Goal: Download file/media

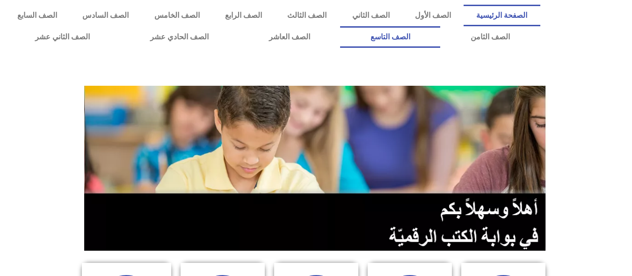
click at [340, 26] on link "الصف التاسع" at bounding box center [390, 37] width 100 height 22
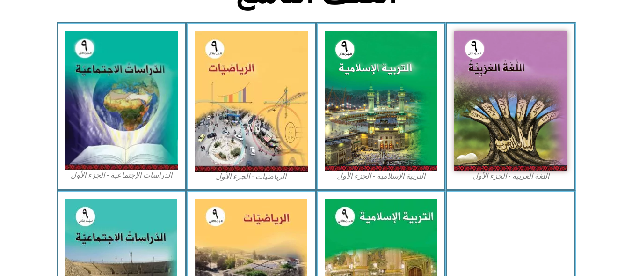
scroll to position [273, 0]
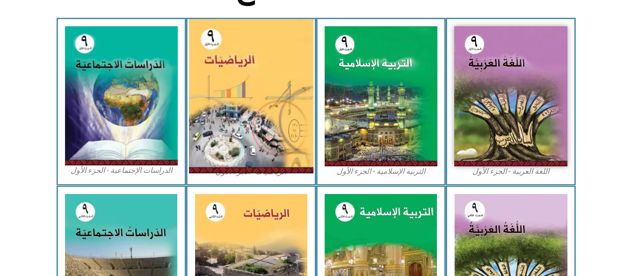
click at [243, 165] on img at bounding box center [251, 96] width 124 height 154
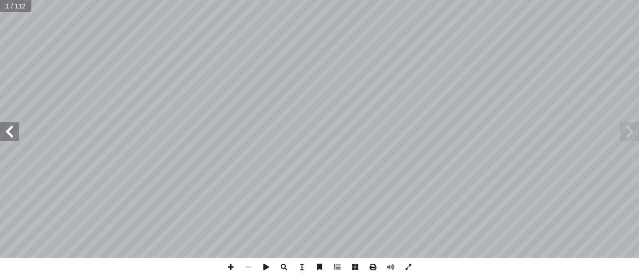
click at [373, 270] on span at bounding box center [373, 267] width 18 height 18
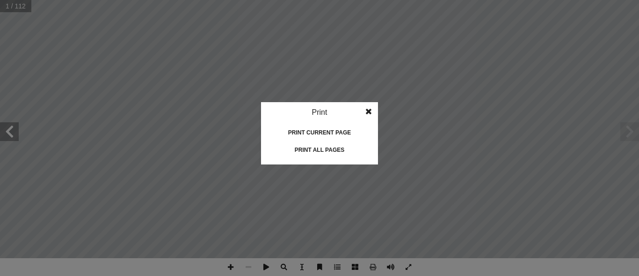
click at [335, 149] on div "Print all pages" at bounding box center [320, 149] width 94 height 15
